Goal: Obtain resource: Obtain resource

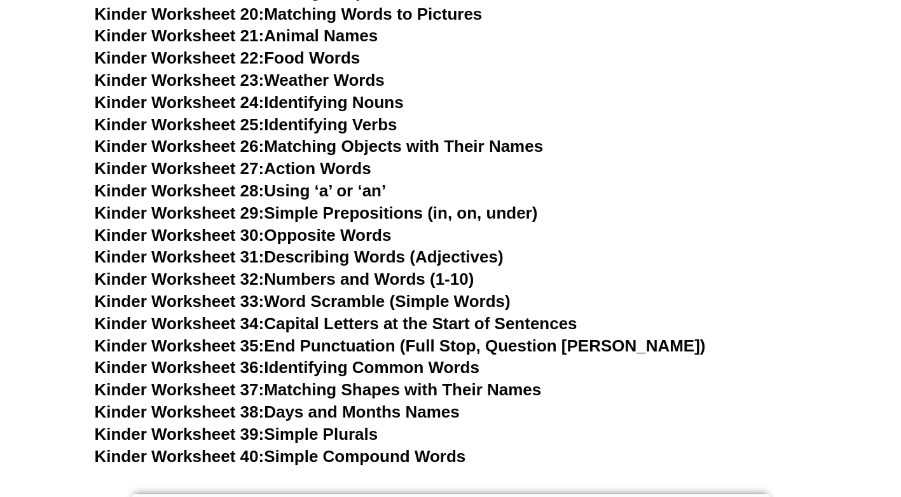
scroll to position [1017, 0]
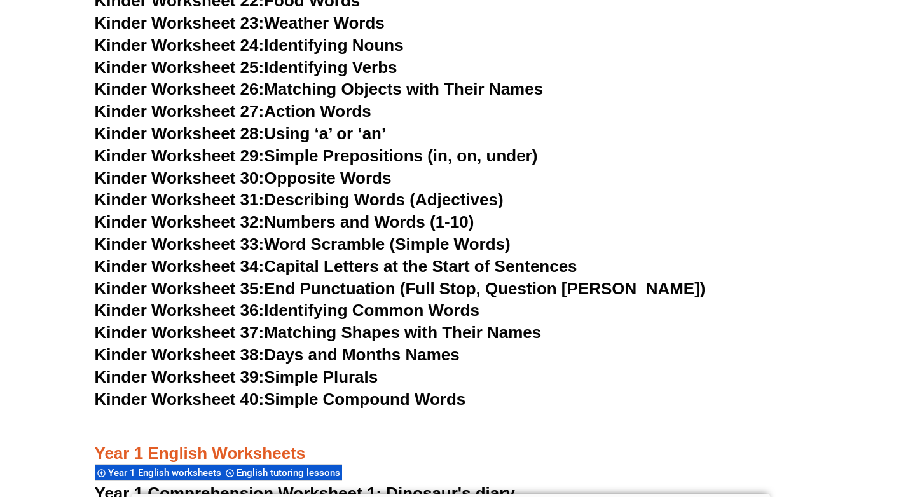
click at [350, 135] on link "Kinder Worksheet 28: Using ‘a’ or ‘an’" at bounding box center [241, 133] width 292 height 19
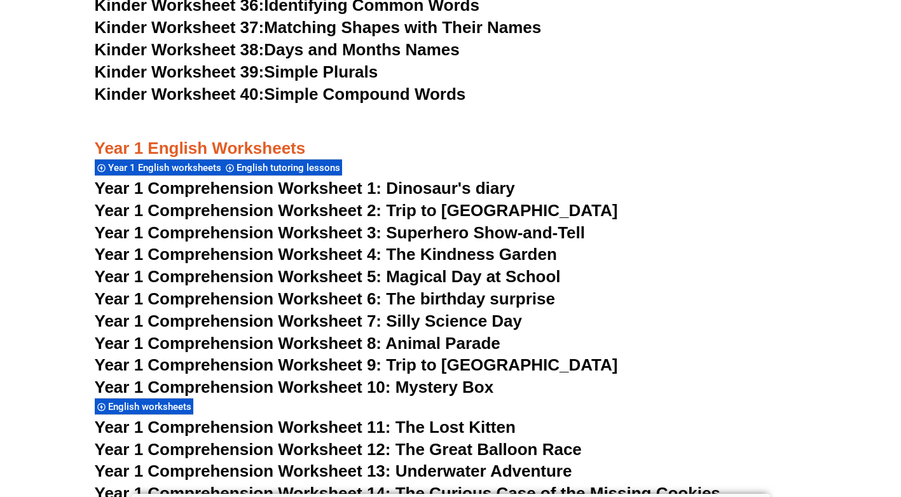
scroll to position [1335, 0]
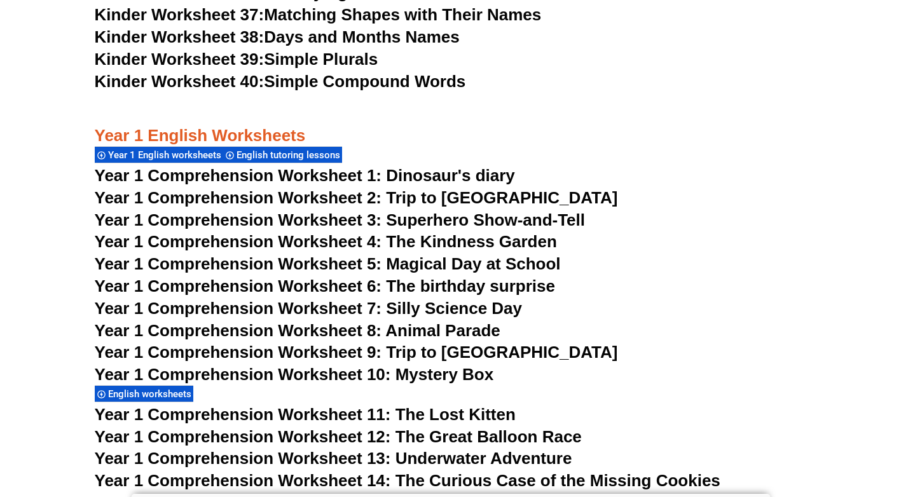
click at [436, 308] on span "Year 1 Comprehension Worksheet 7: Silly Science Day" at bounding box center [309, 308] width 428 height 19
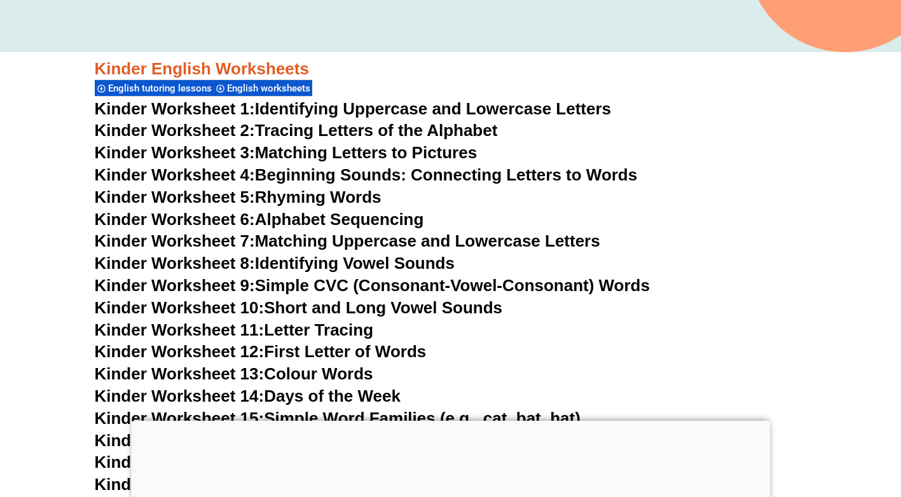
click at [361, 222] on link "Kinder Worksheet 6: Alphabet Sequencing" at bounding box center [259, 219] width 329 height 19
